Goal: Find specific page/section: Find specific page/section

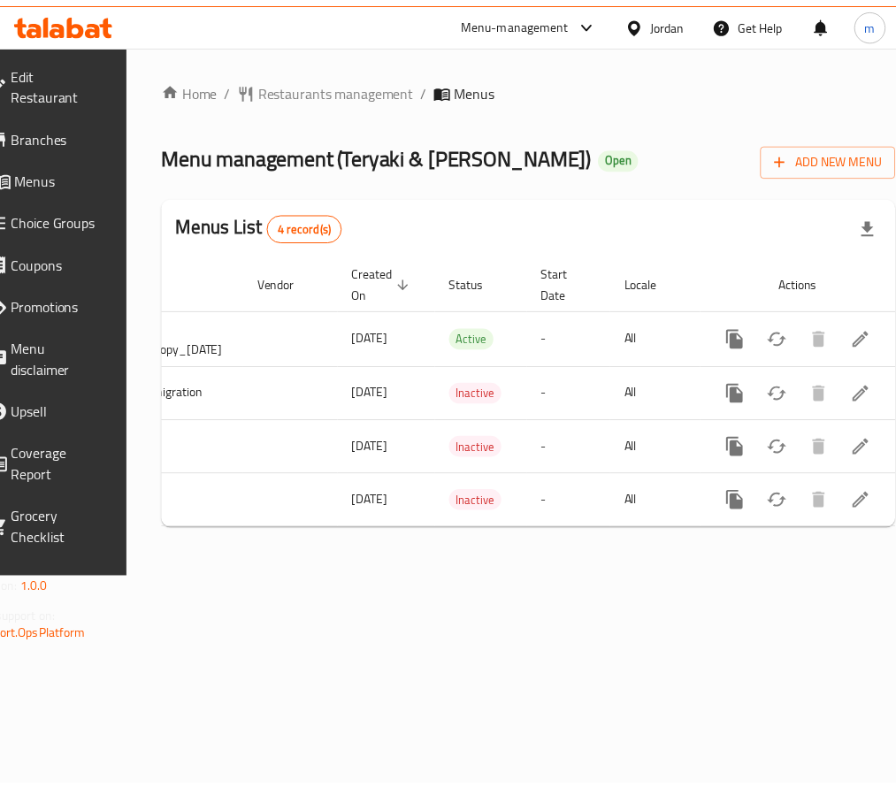
scroll to position [0, 250]
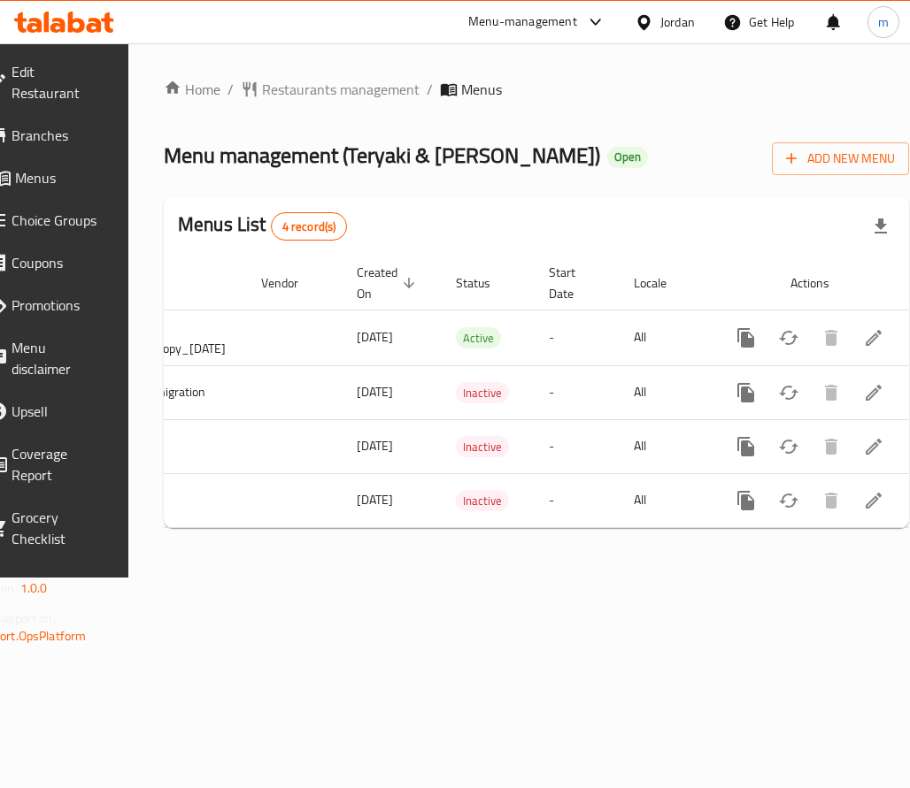
click at [104, 231] on span "Choice Groups" at bounding box center [58, 220] width 92 height 21
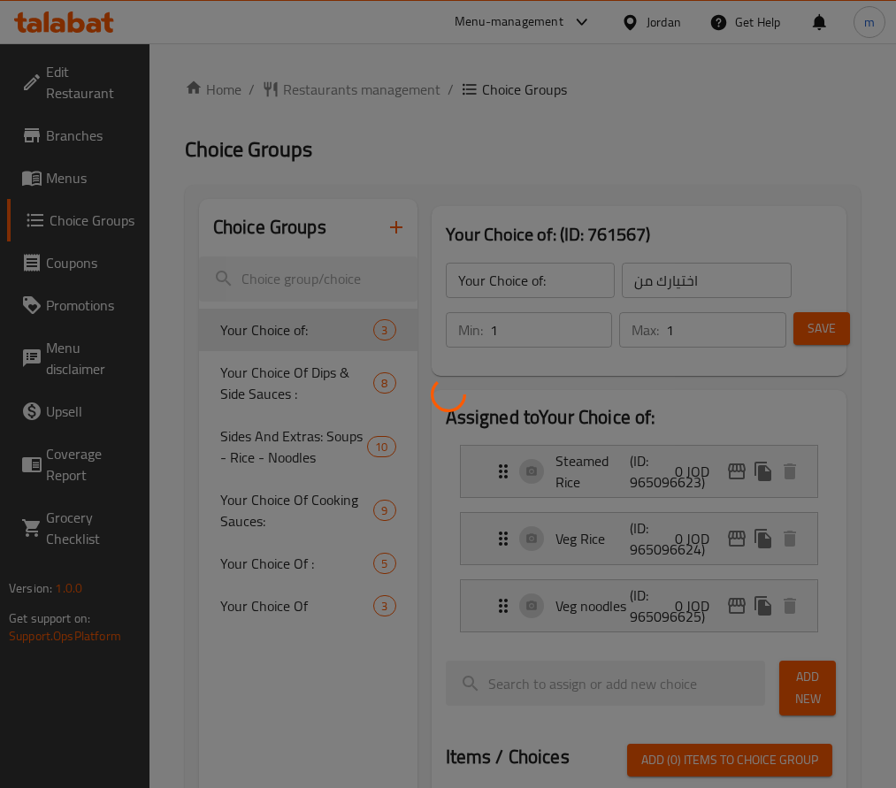
click at [65, 176] on div at bounding box center [448, 394] width 896 height 788
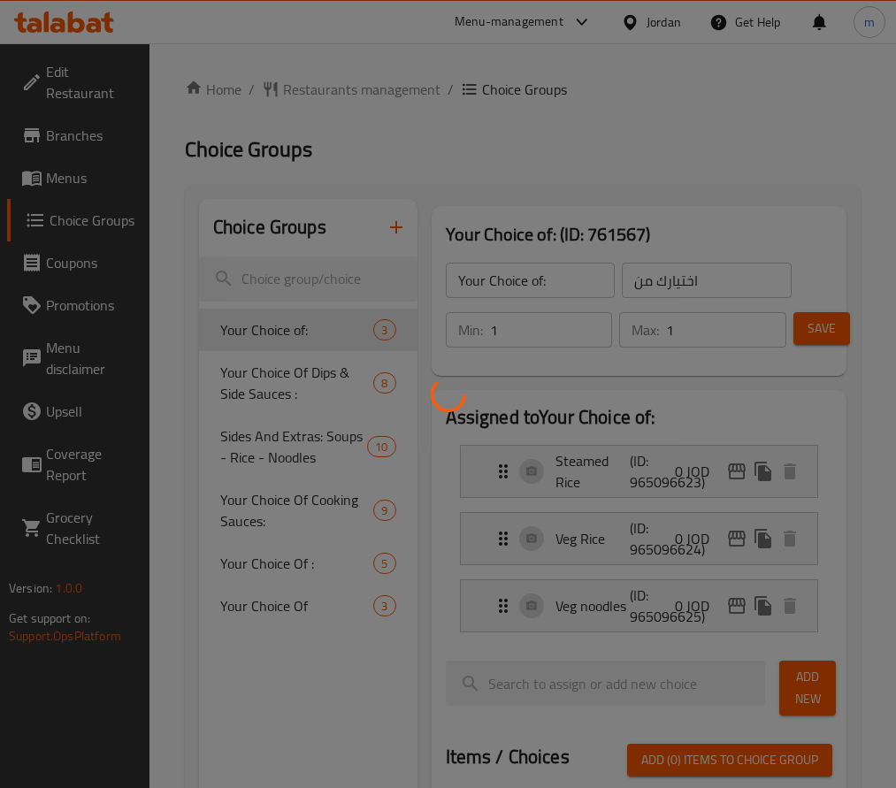
click at [65, 176] on div at bounding box center [448, 394] width 896 height 788
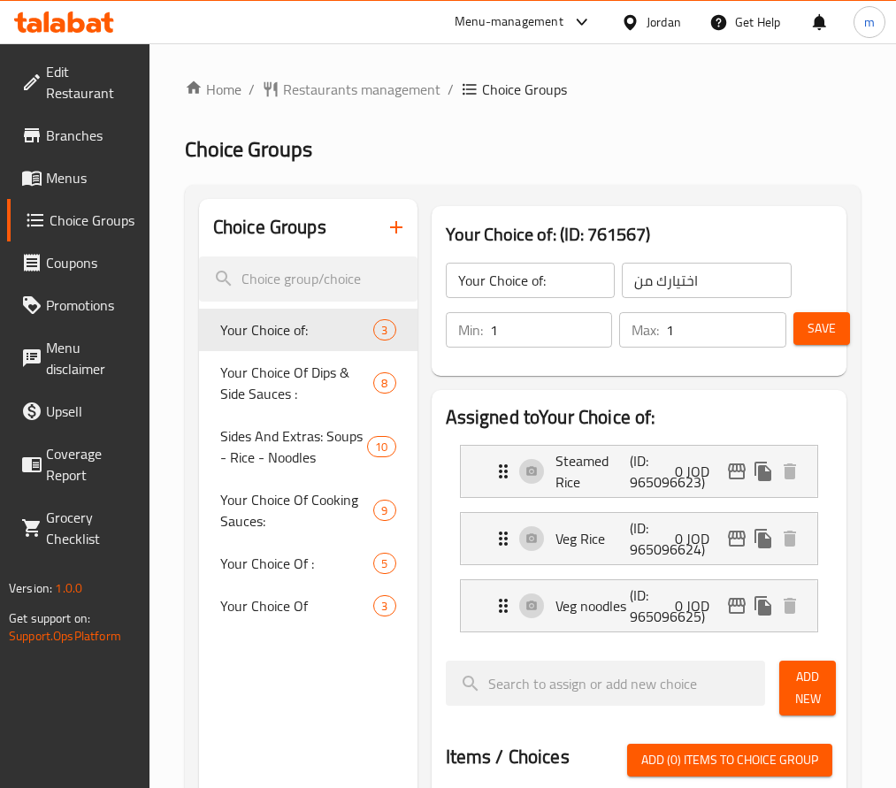
click at [112, 215] on span "Choice Groups" at bounding box center [93, 220] width 86 height 21
click at [90, 176] on span "Menus" at bounding box center [90, 177] width 89 height 21
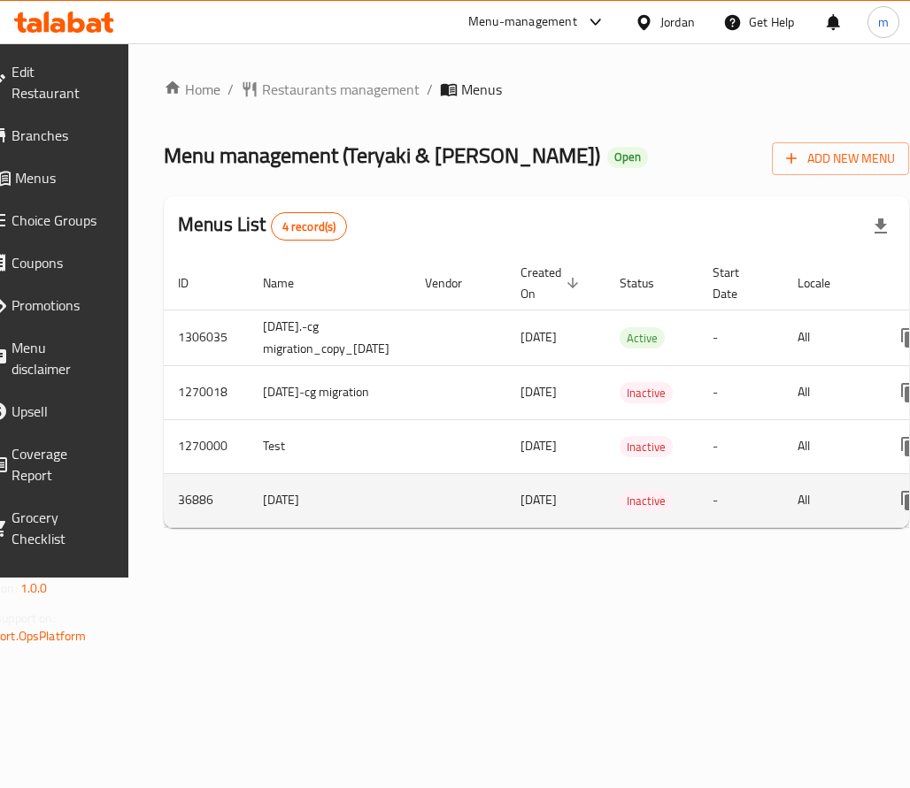
drag, startPoint x: 388, startPoint y: 527, endPoint x: 497, endPoint y: 527, distance: 108.8
click at [497, 527] on tr "36886 [DATE] [DATE] Inactive - All" at bounding box center [618, 500] width 909 height 54
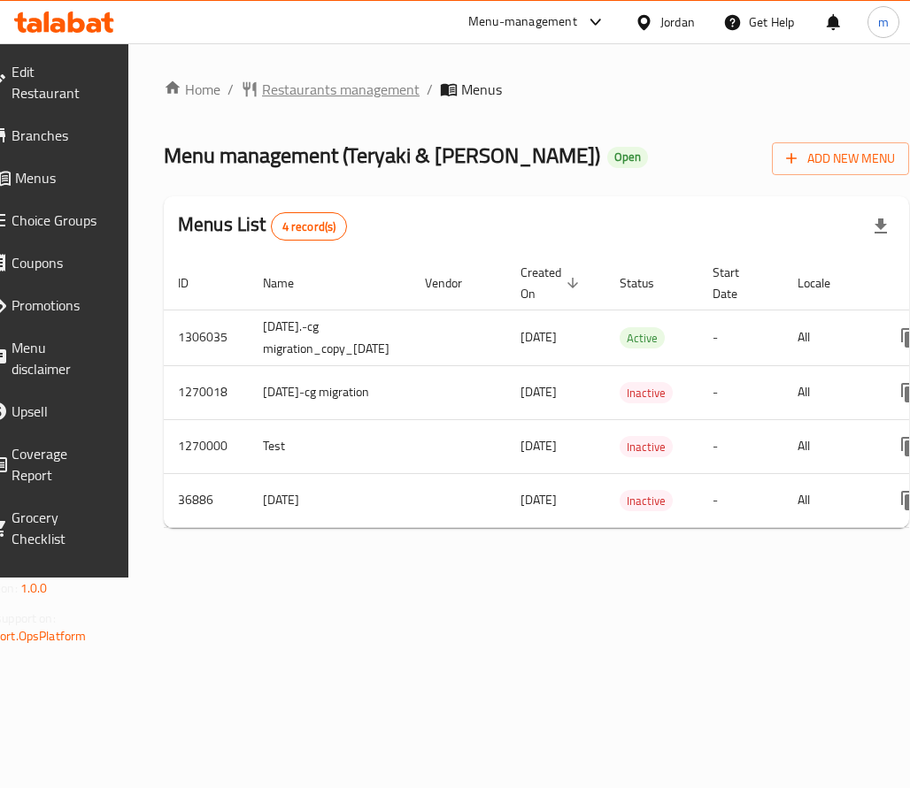
click at [390, 95] on span "Restaurants management" at bounding box center [340, 89] width 157 height 21
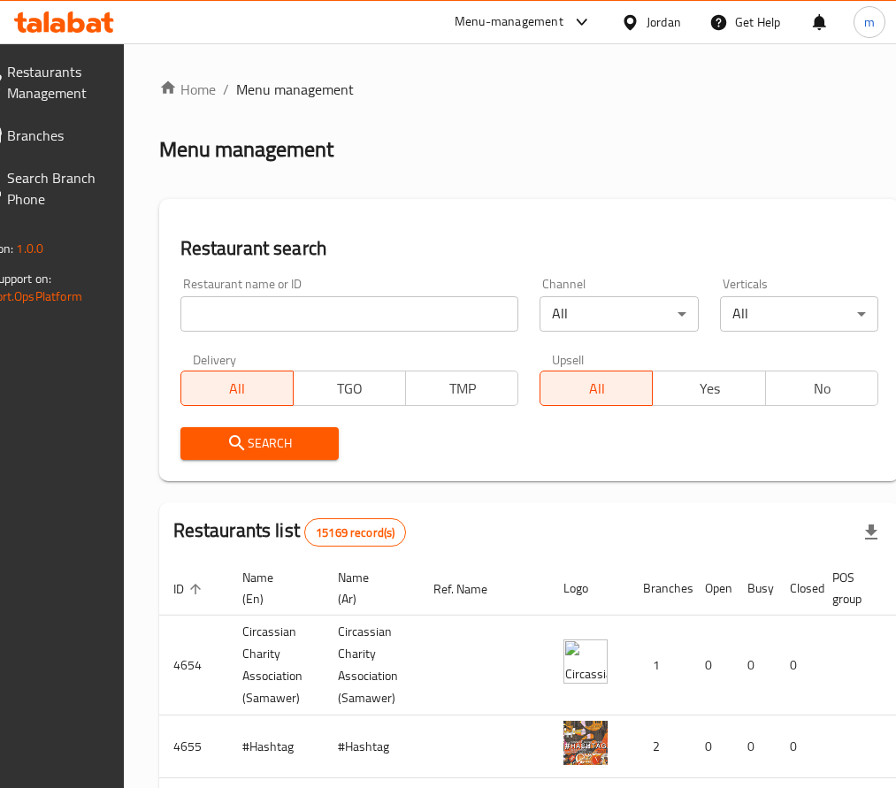
click at [361, 313] on input "search" at bounding box center [350, 313] width 339 height 35
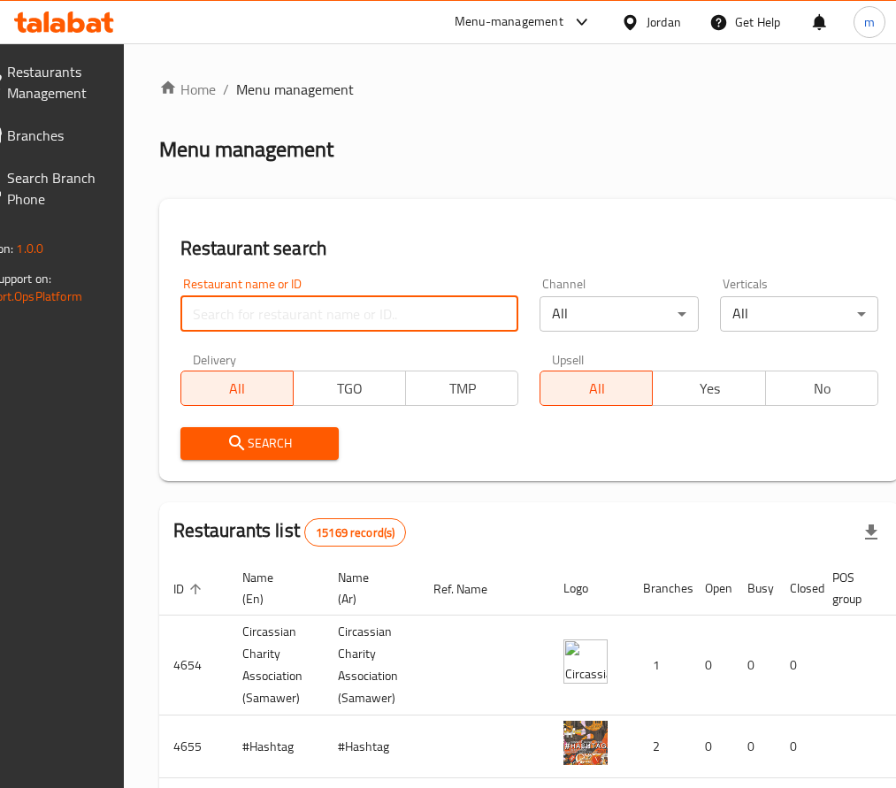
paste input "5294"
type input "5294"
click button "Search" at bounding box center [260, 443] width 158 height 33
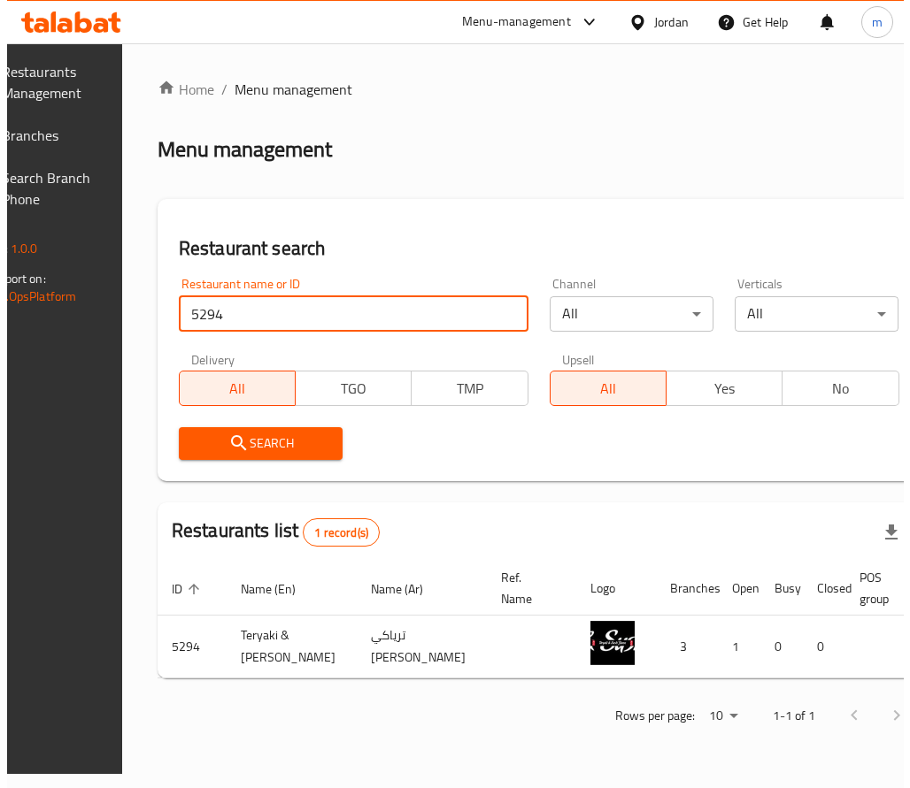
scroll to position [0, 173]
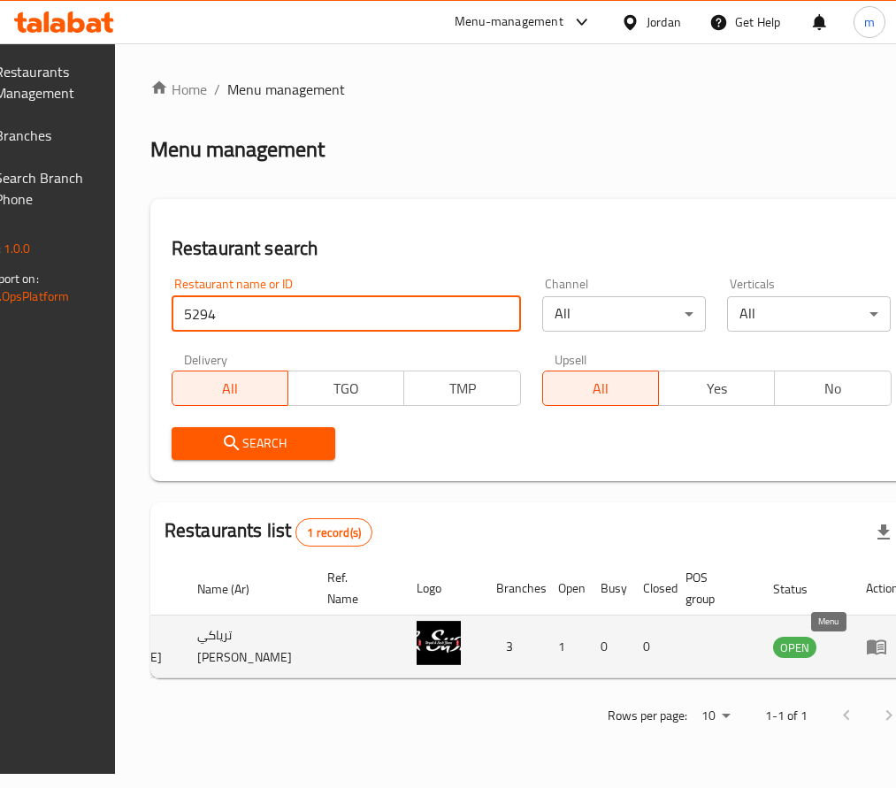
click at [866, 655] on icon "enhanced table" at bounding box center [876, 646] width 21 height 21
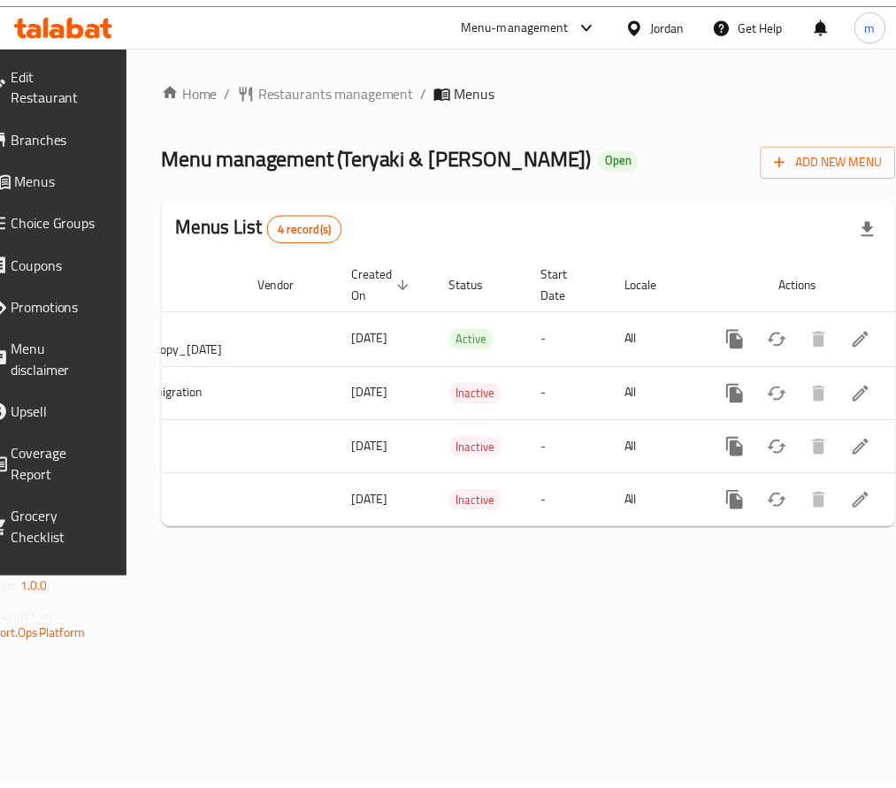
scroll to position [0, 209]
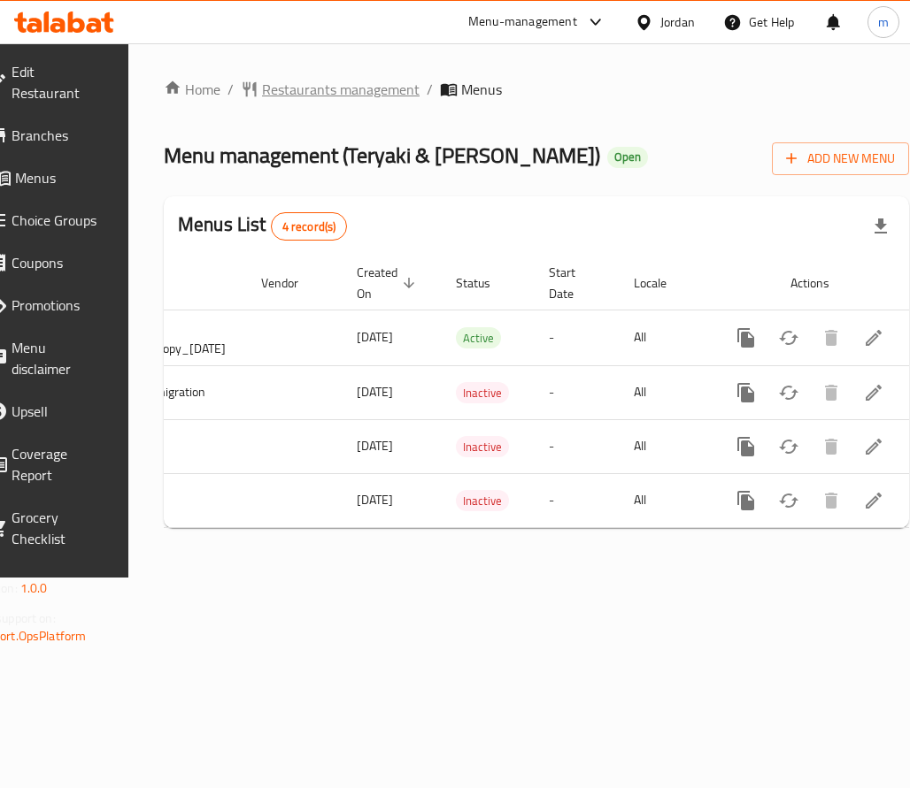
click at [345, 84] on span "Restaurants management" at bounding box center [340, 89] width 157 height 21
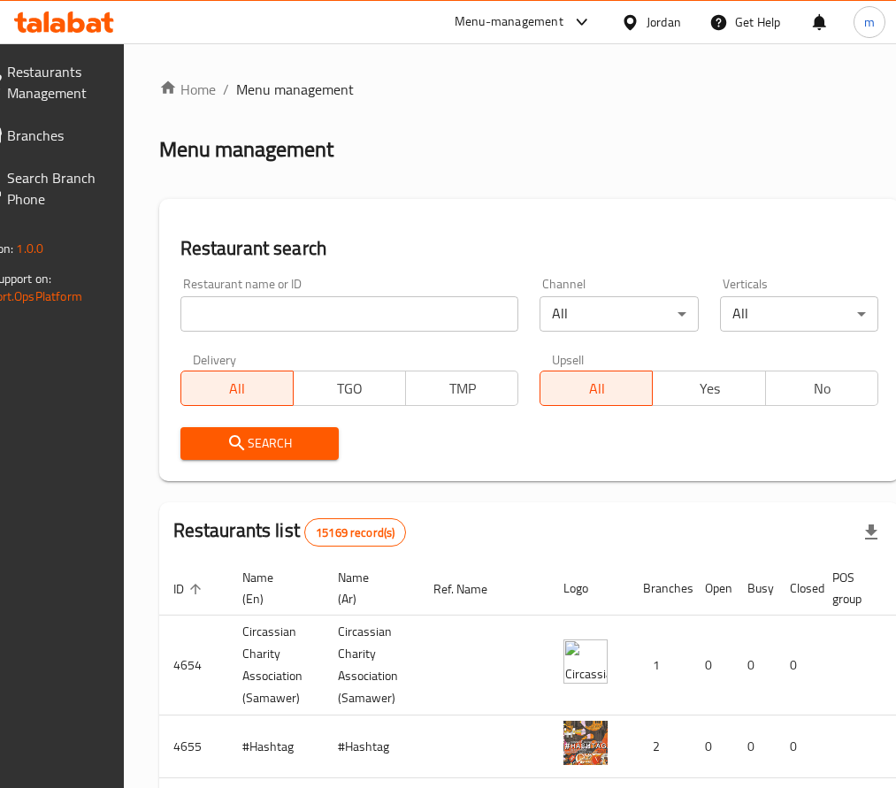
click at [92, 142] on span "Branches" at bounding box center [51, 135] width 89 height 21
